Goal: Download file/media

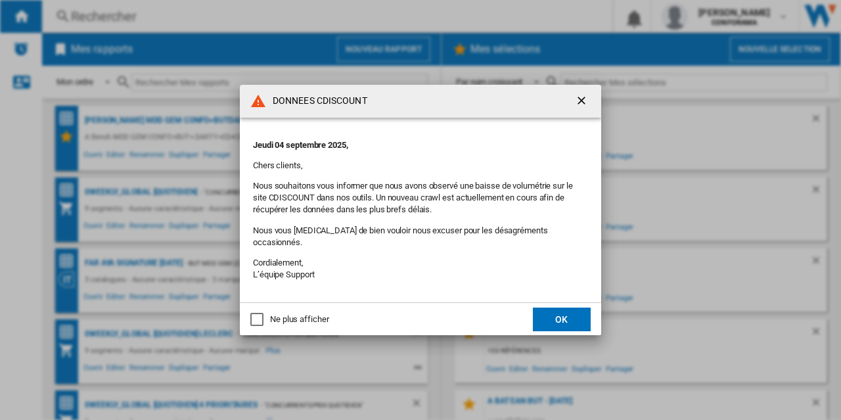
click at [568, 313] on button "OK" at bounding box center [562, 319] width 58 height 24
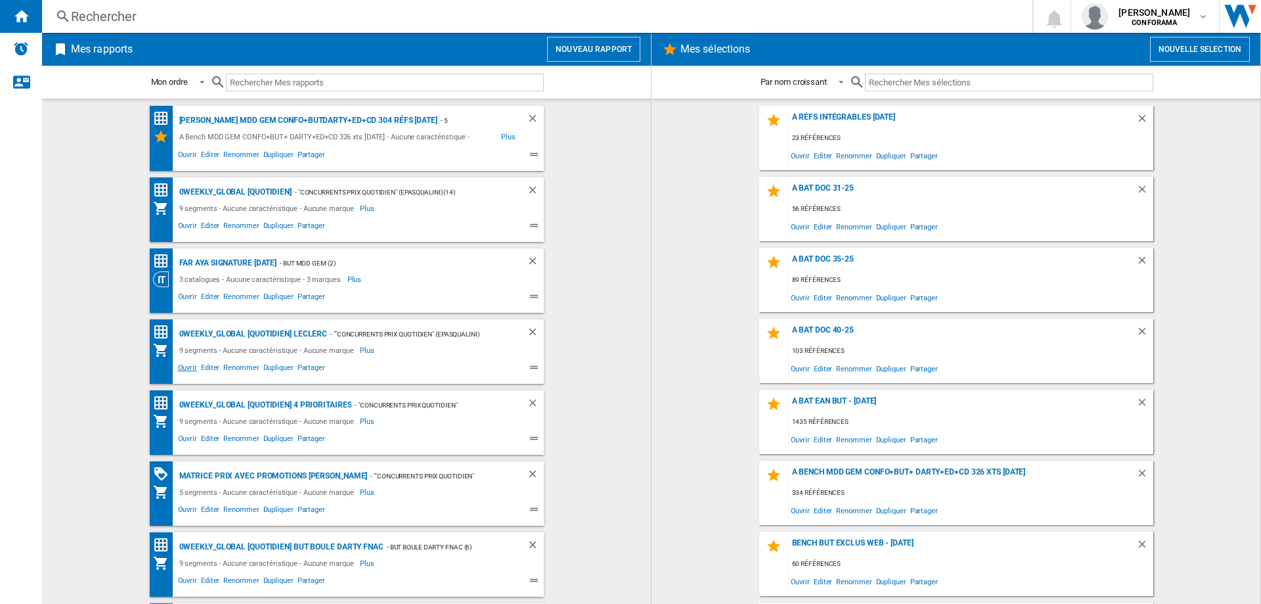
click at [187, 365] on span "Ouvrir" at bounding box center [187, 369] width 23 height 16
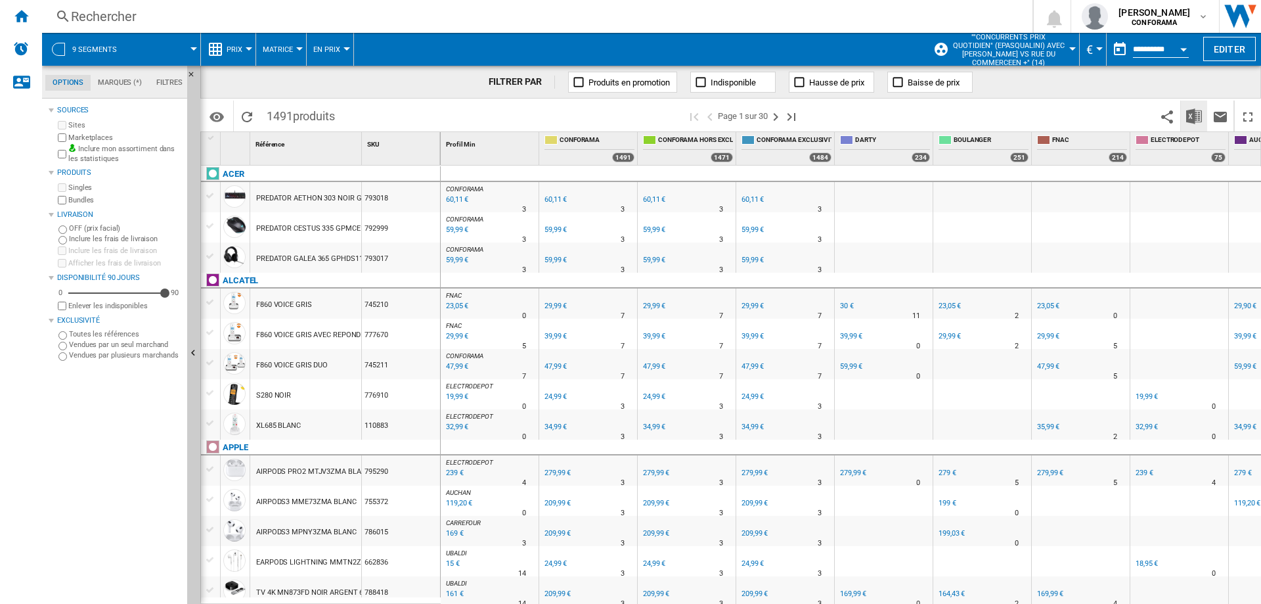
click at [1193, 115] on img "Télécharger au format Excel" at bounding box center [1195, 116] width 16 height 16
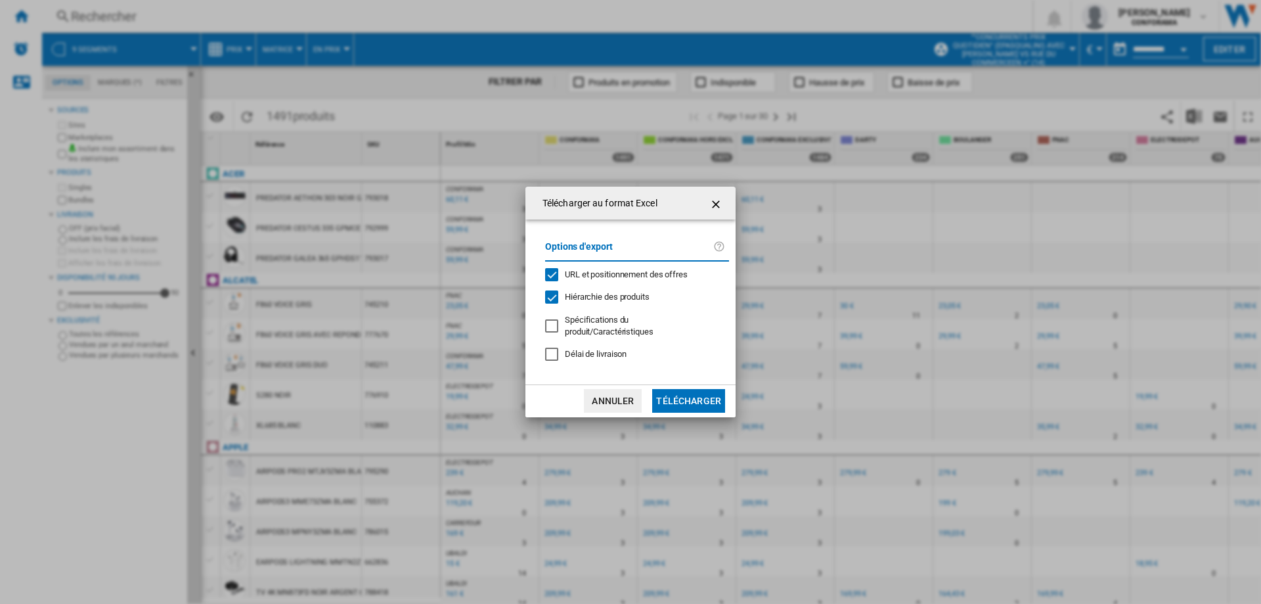
click at [451, 189] on div "Télécharger au format Excel Options d'export URL et positionnement des offres H…" at bounding box center [630, 302] width 1261 height 604
click at [685, 398] on button "Télécharger" at bounding box center [688, 401] width 73 height 24
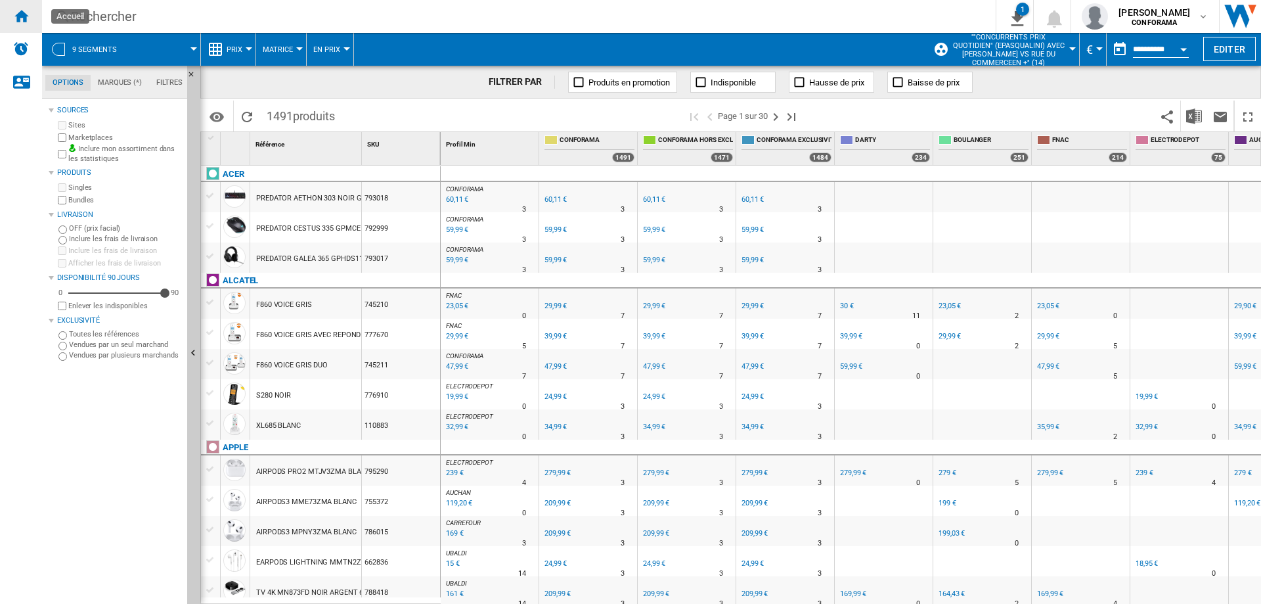
click at [24, 12] on ng-md-icon "Accueil" at bounding box center [21, 16] width 16 height 16
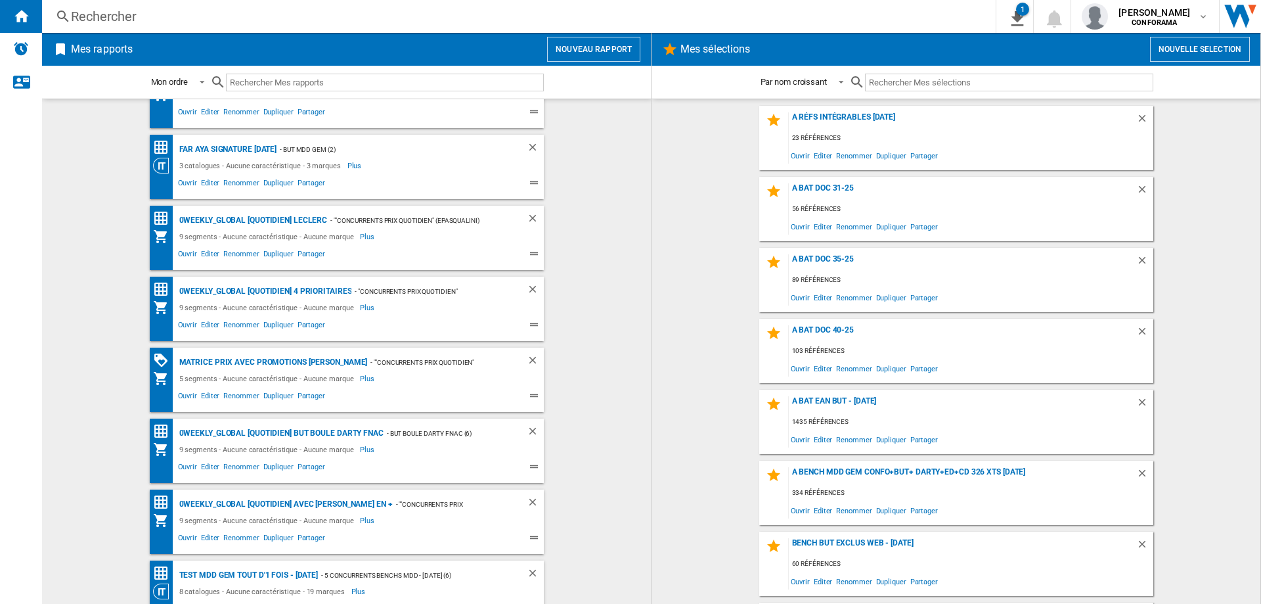
scroll to position [114, 0]
click at [187, 395] on span "Ouvrir" at bounding box center [187, 397] width 23 height 16
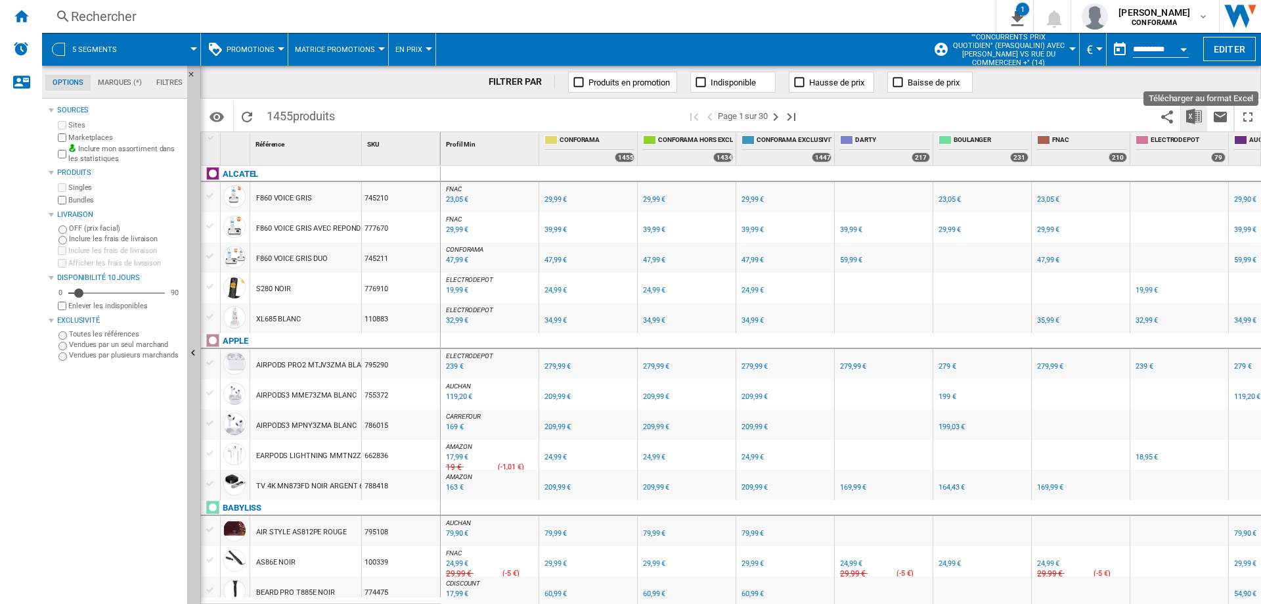
click at [1192, 116] on img "Télécharger au format Excel" at bounding box center [1195, 116] width 16 height 16
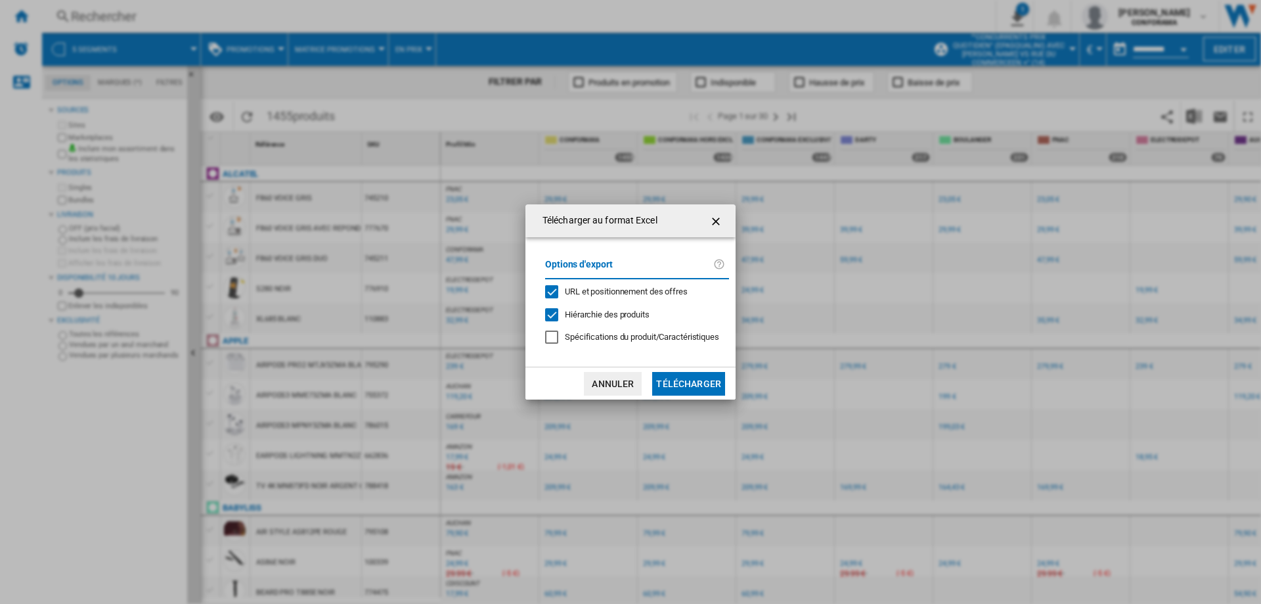
click at [714, 382] on button "Télécharger" at bounding box center [688, 384] width 73 height 24
